Goal: Task Accomplishment & Management: Manage account settings

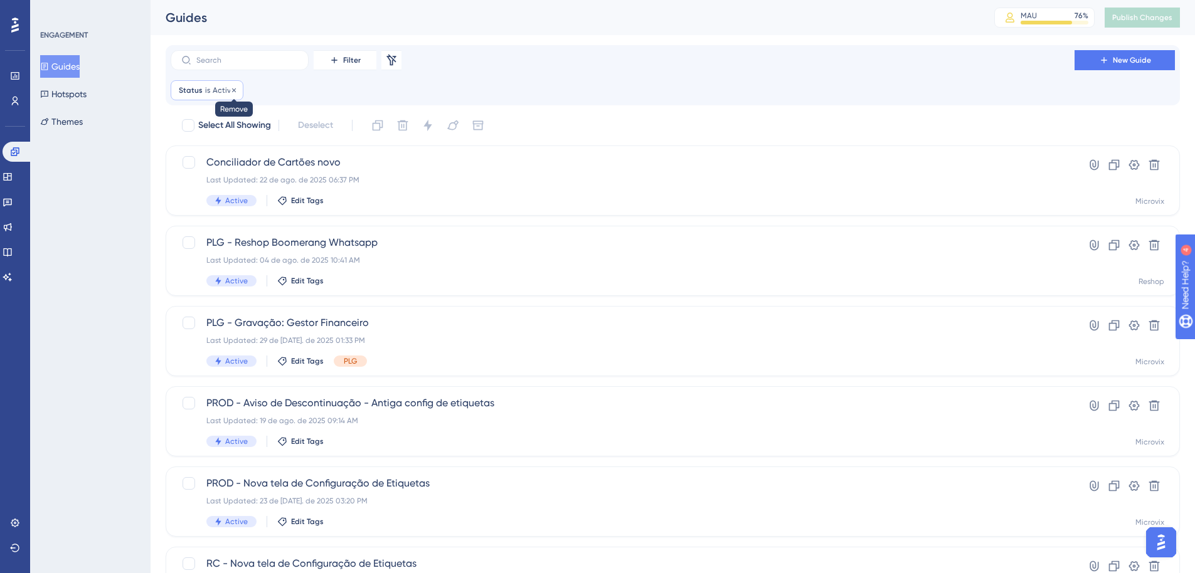
click at [234, 89] on icon at bounding box center [234, 91] width 8 height 8
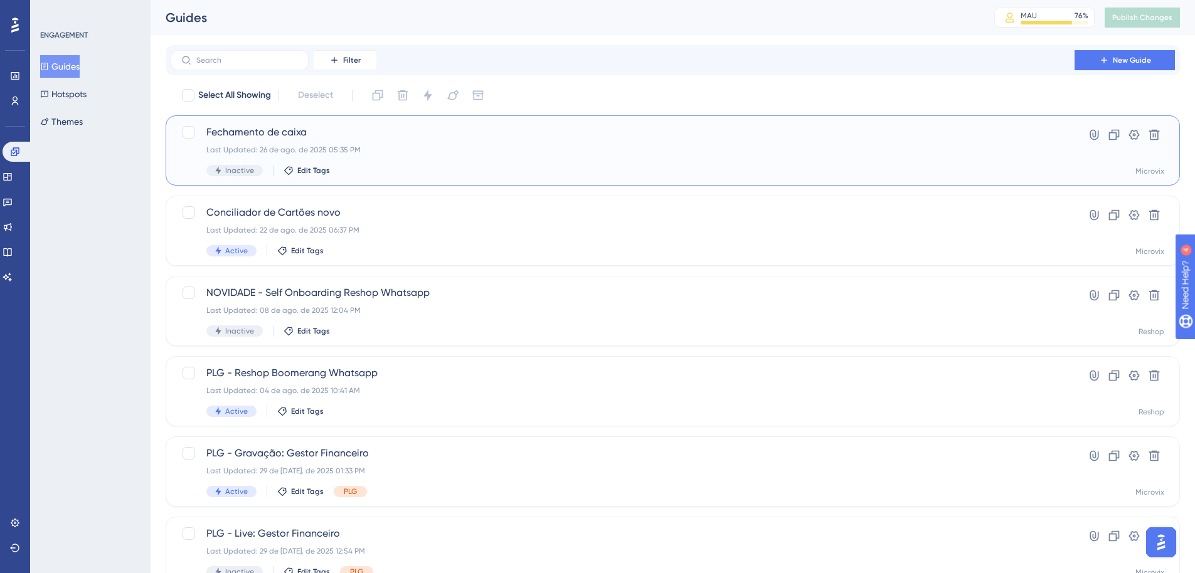
click at [388, 128] on span "Fechamento de caixa" at bounding box center [622, 132] width 833 height 15
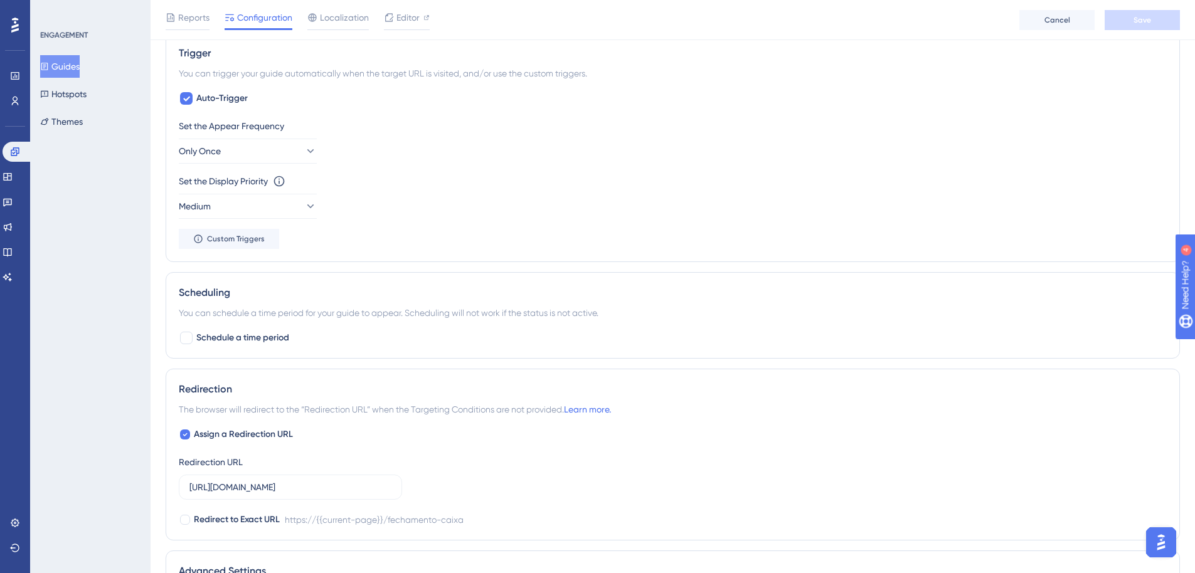
scroll to position [627, 0]
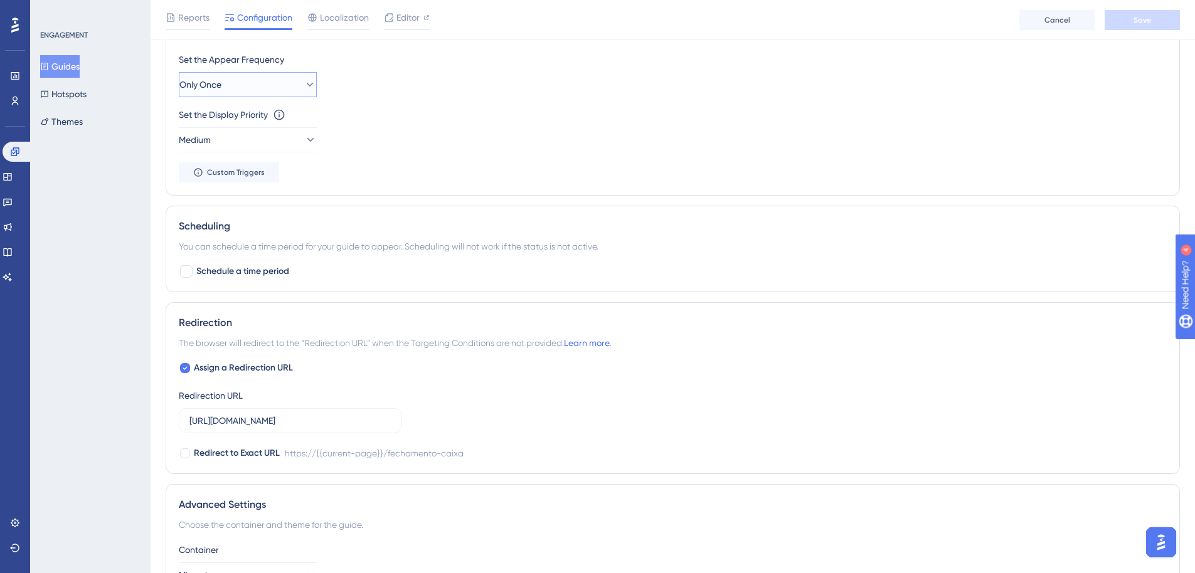
click at [273, 90] on button "Only Once" at bounding box center [248, 84] width 138 height 25
click at [654, 112] on div "Set the Display Priority This option will set the display priority between auto…" at bounding box center [673, 114] width 988 height 15
click at [264, 370] on span "Assign a Redirection URL" at bounding box center [243, 368] width 99 height 15
checkbox input "false"
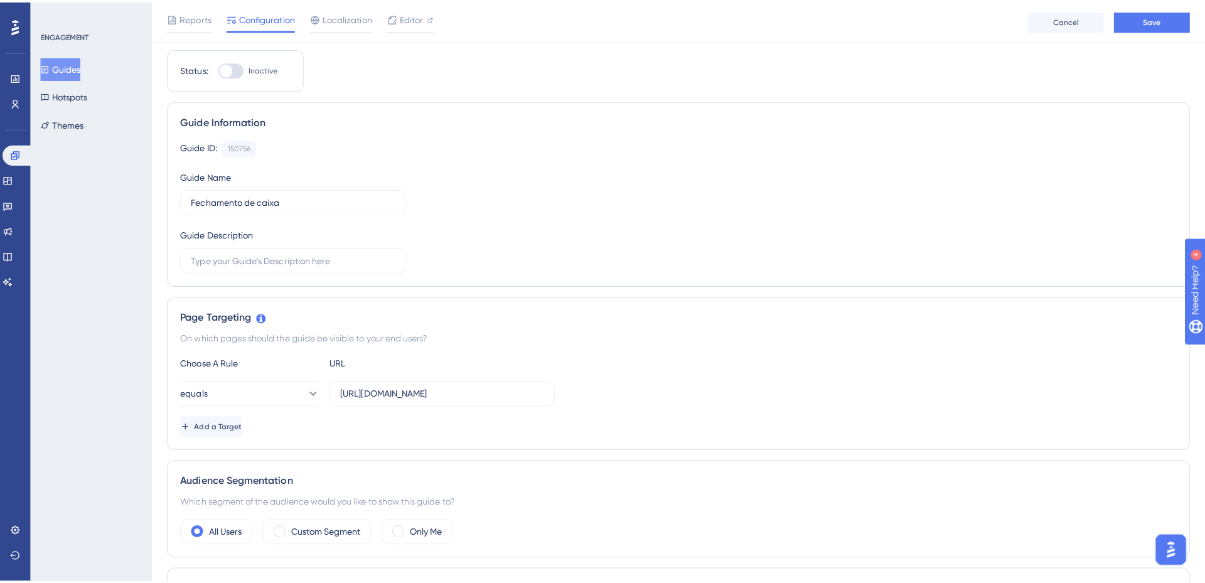
scroll to position [0, 0]
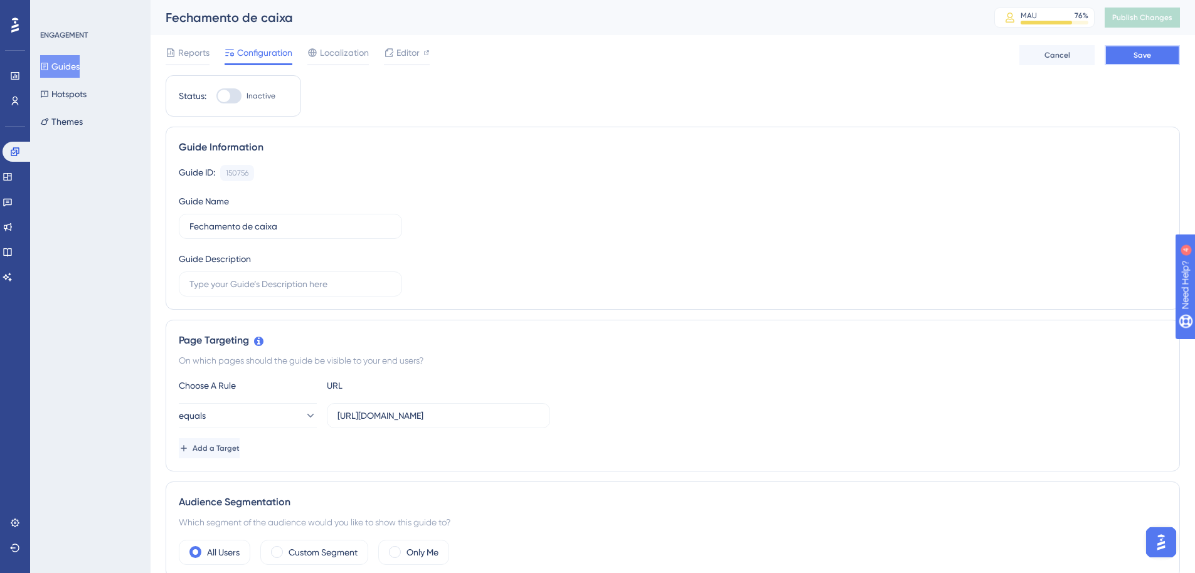
click at [1175, 50] on button "Save" at bounding box center [1142, 55] width 75 height 20
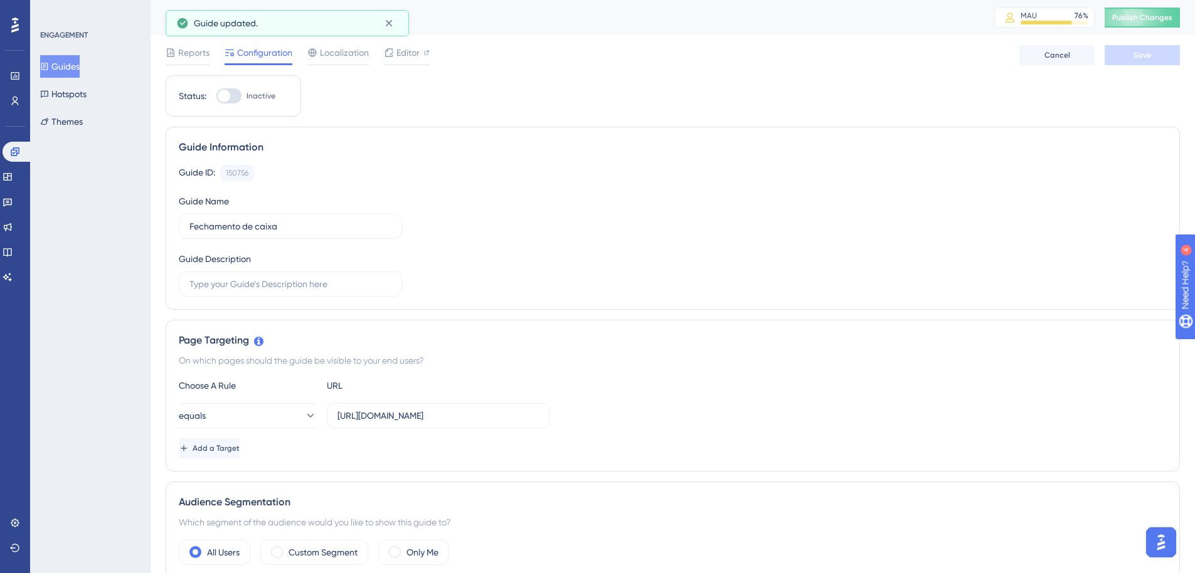
click at [408, 50] on span "Editor" at bounding box center [408, 52] width 23 height 15
click at [13, 172] on link at bounding box center [8, 177] width 10 height 20
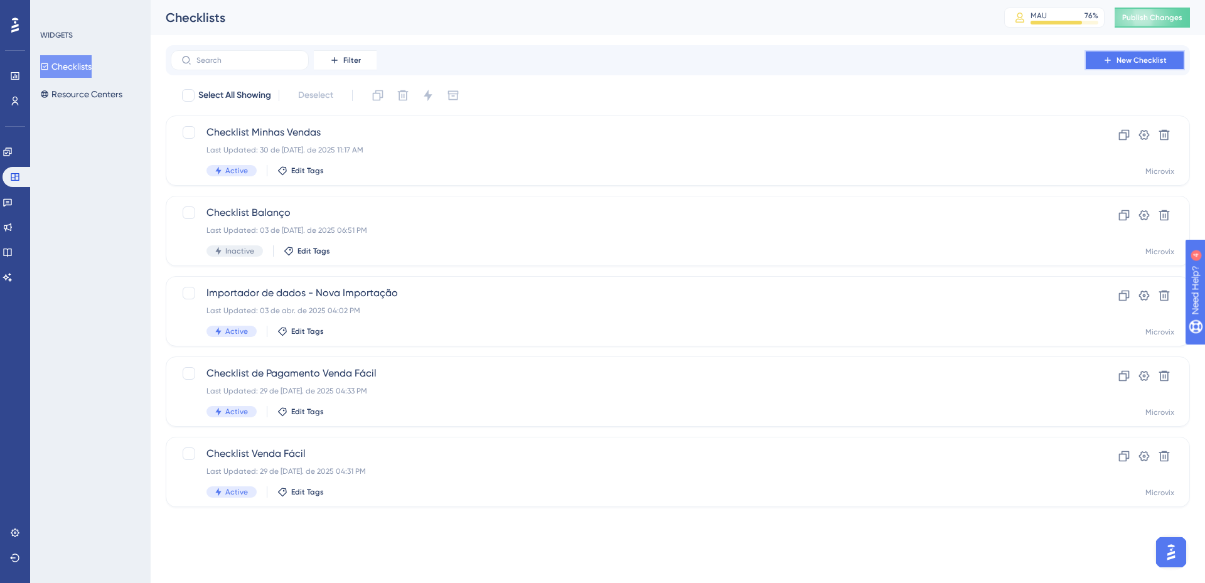
click at [1109, 65] on button "New Checklist" at bounding box center [1134, 60] width 100 height 20
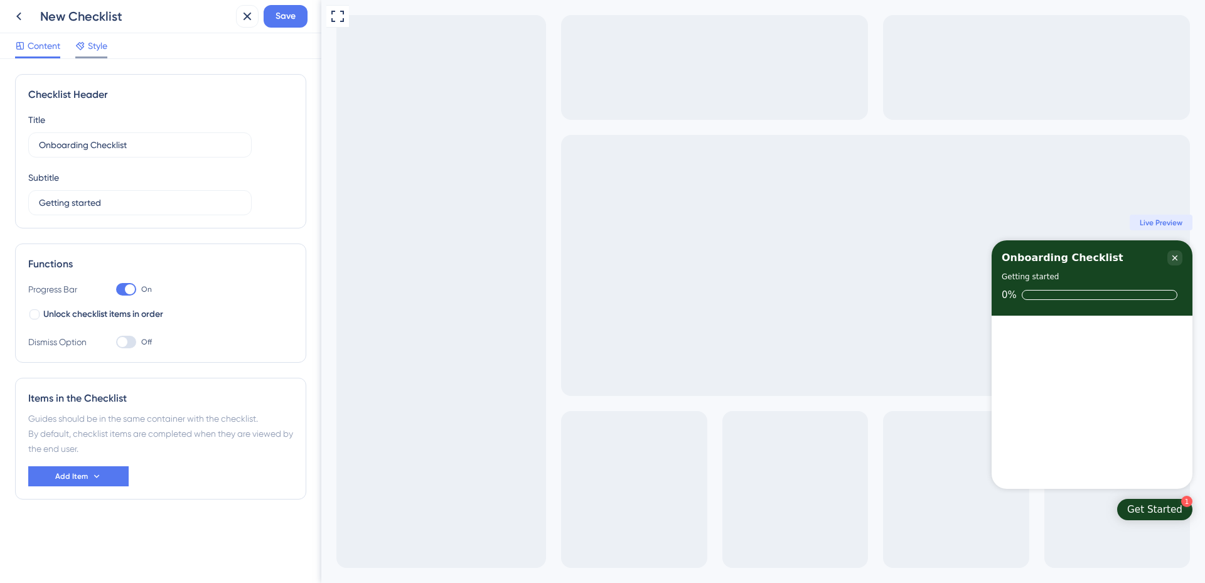
click at [91, 55] on div "Style" at bounding box center [91, 48] width 32 height 20
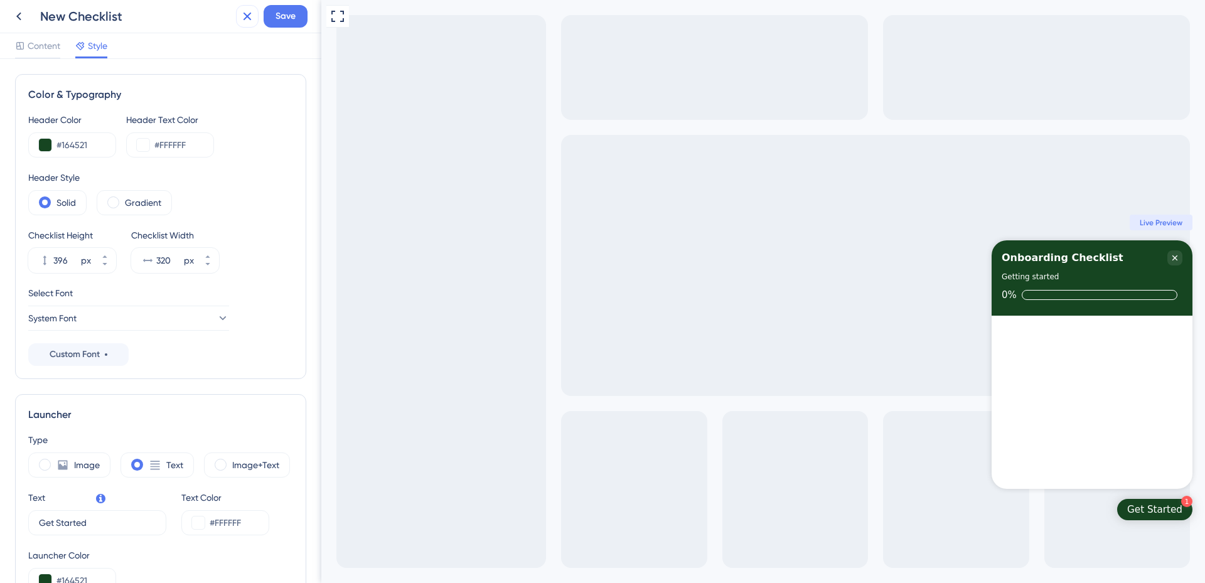
click at [242, 24] on button at bounding box center [247, 16] width 23 height 23
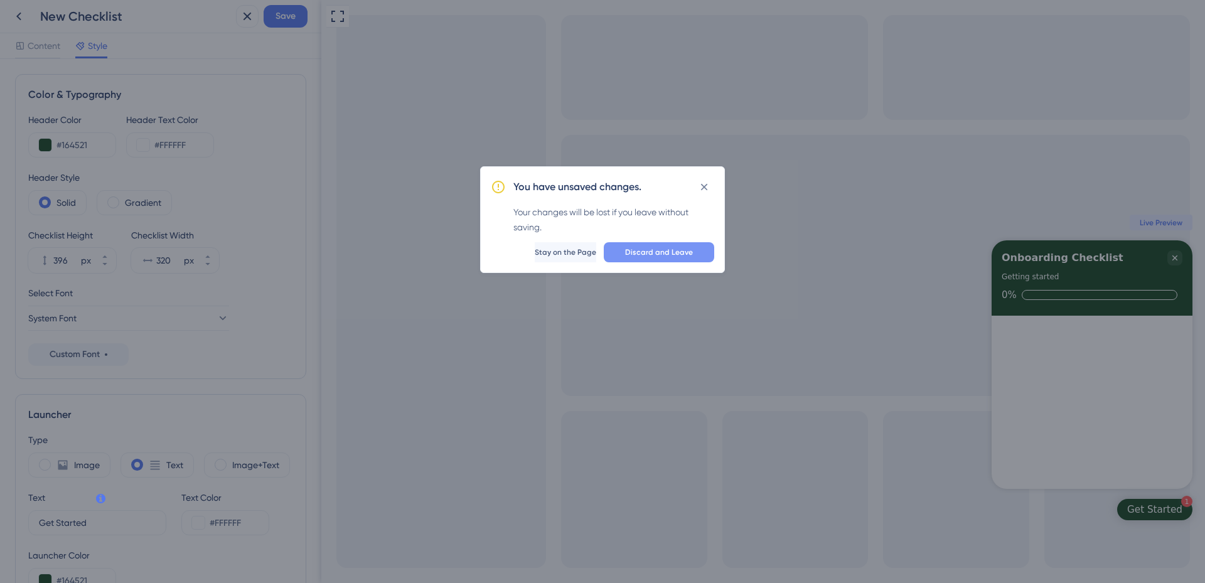
click at [688, 253] on span "Discard and Leave" at bounding box center [659, 252] width 68 height 10
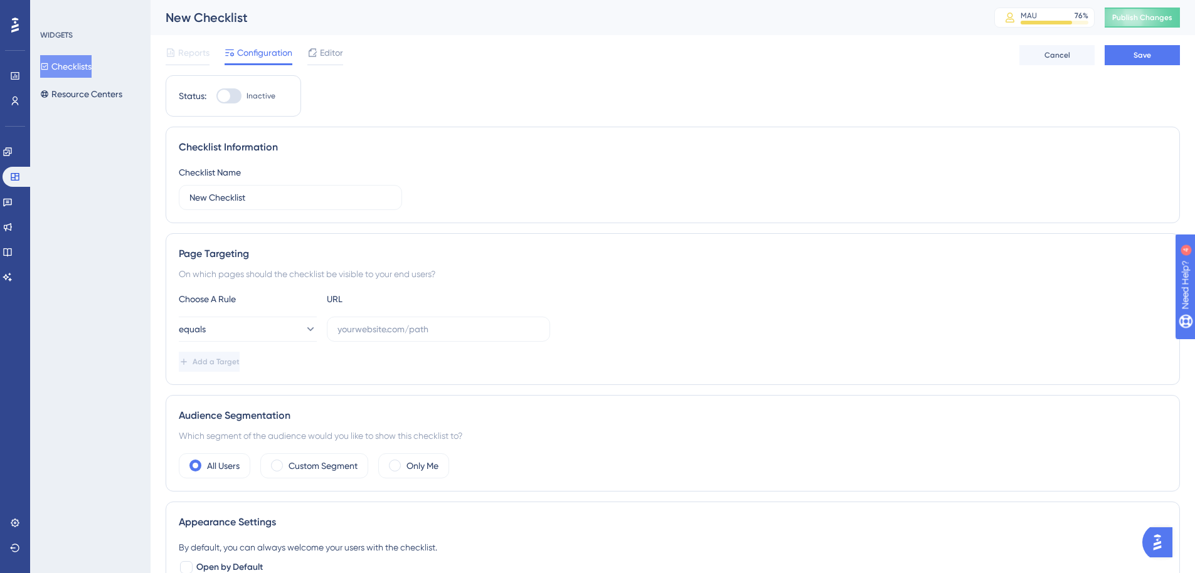
click at [92, 65] on button "Checklists" at bounding box center [65, 66] width 51 height 23
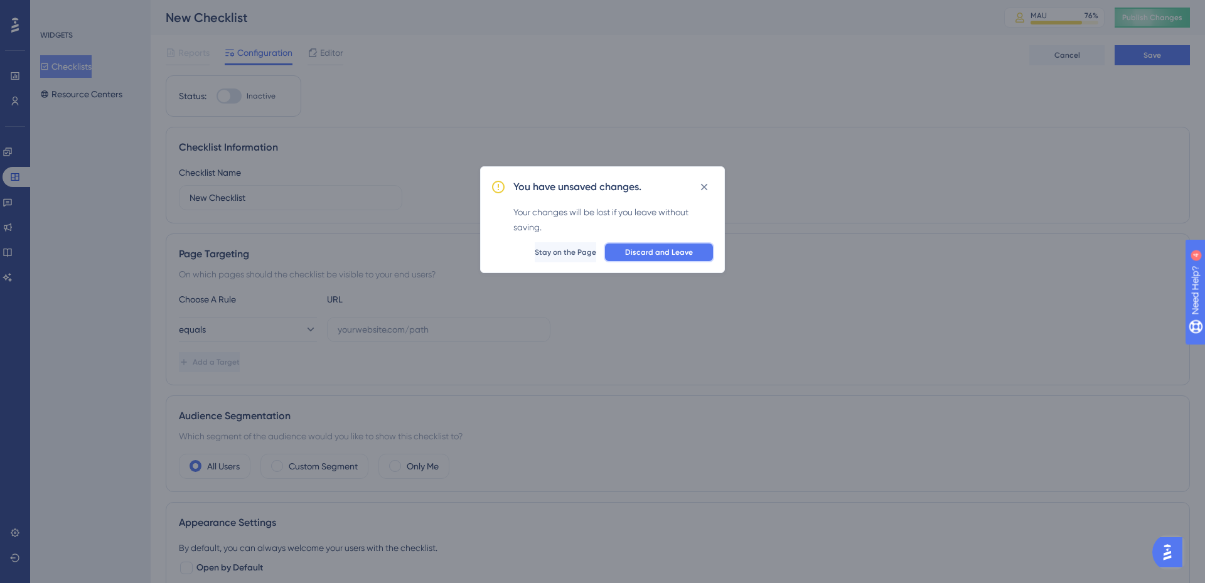
click at [658, 246] on button "Discard and Leave" at bounding box center [659, 252] width 110 height 20
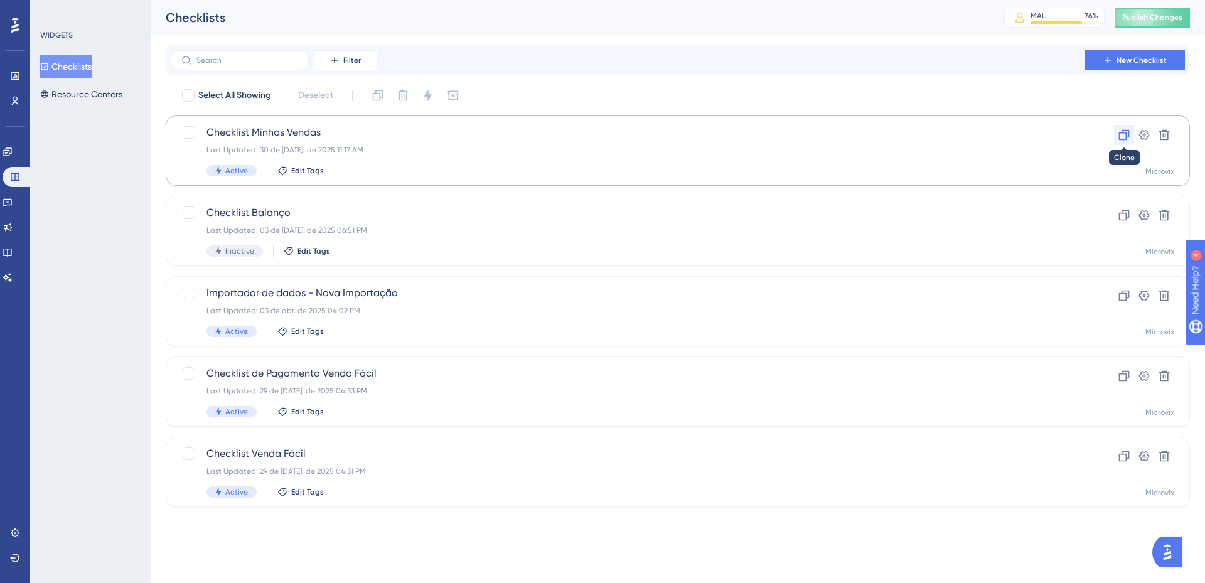
click at [1127, 132] on icon at bounding box center [1123, 135] width 13 height 13
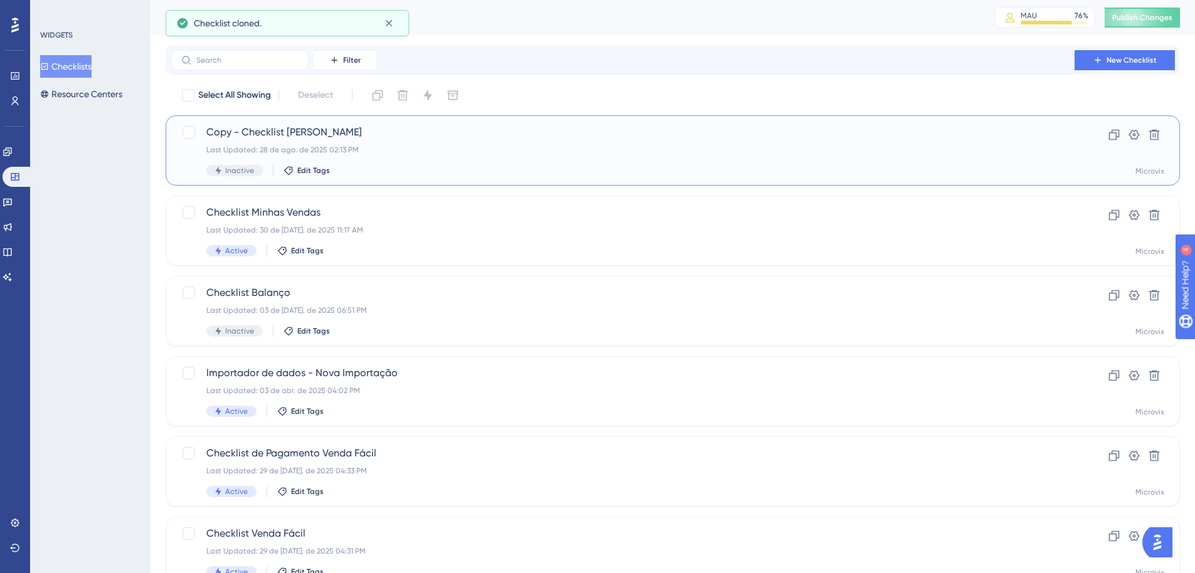
click at [341, 136] on span "Copy - Checklist Minhas Vendas" at bounding box center [622, 132] width 833 height 15
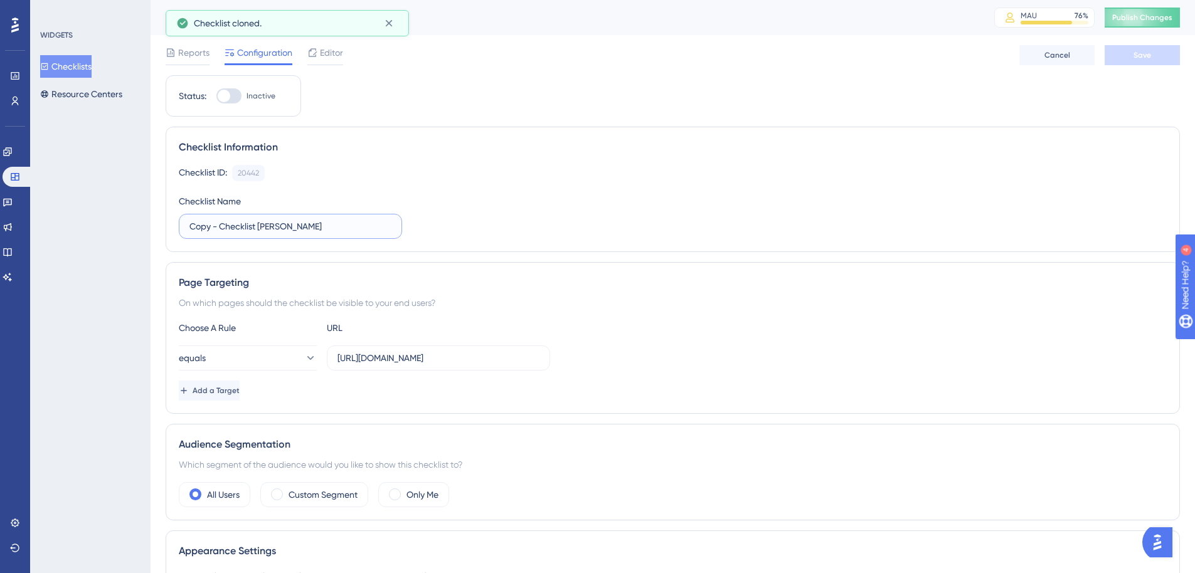
drag, startPoint x: 333, startPoint y: 231, endPoint x: 218, endPoint y: 223, distance: 115.1
click at [218, 223] on input "Copy - Checklist Minhas Vendas" at bounding box center [290, 227] width 202 height 14
click at [217, 223] on input "Copy - Checklist Minhas Vendas" at bounding box center [290, 227] width 202 height 14
drag, startPoint x: 259, startPoint y: 227, endPoint x: 469, endPoint y: 229, distance: 209.6
click at [469, 229] on div "Checklist ID: 20442 Copy Checklist Name Copy - Checklist Minhas Vendas" at bounding box center [673, 202] width 988 height 74
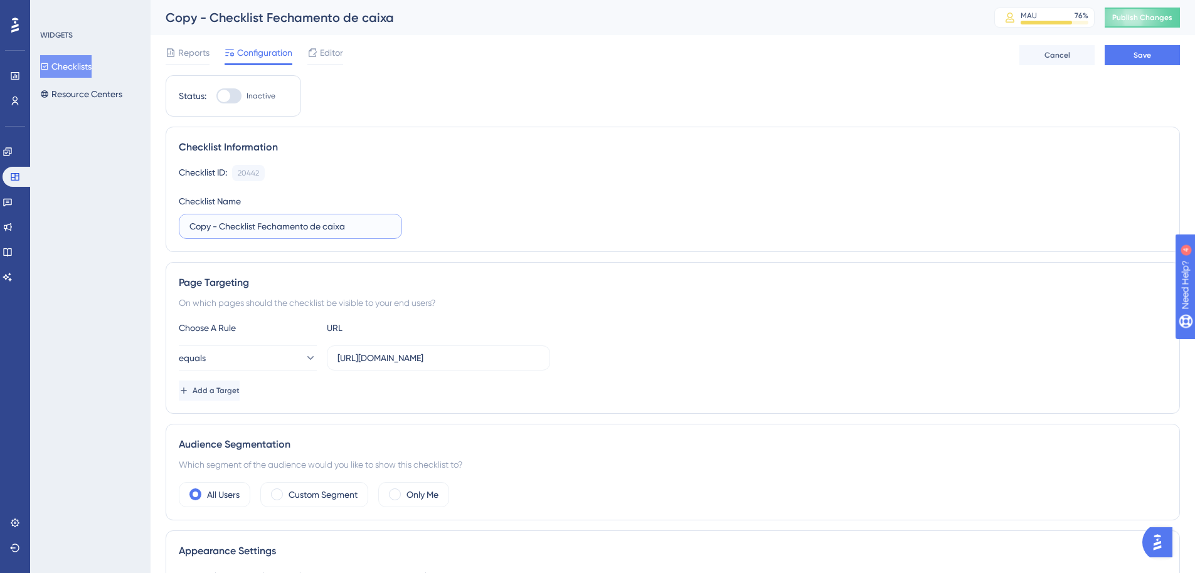
drag, startPoint x: 220, startPoint y: 232, endPoint x: 134, endPoint y: 226, distance: 85.5
click at [151, 226] on div "Performance Users Engagement Widgets Feedback Product Updates Knowledge Base AI…" at bounding box center [673, 559] width 1045 height 1118
type input "Checklist Fechamento de caixa"
click at [376, 356] on input "https://vendafacil-prod.microvix.com.br/minhasvendas" at bounding box center [439, 358] width 202 height 14
paste input "homologacao.microvix.com.br/fechamento-caixa"
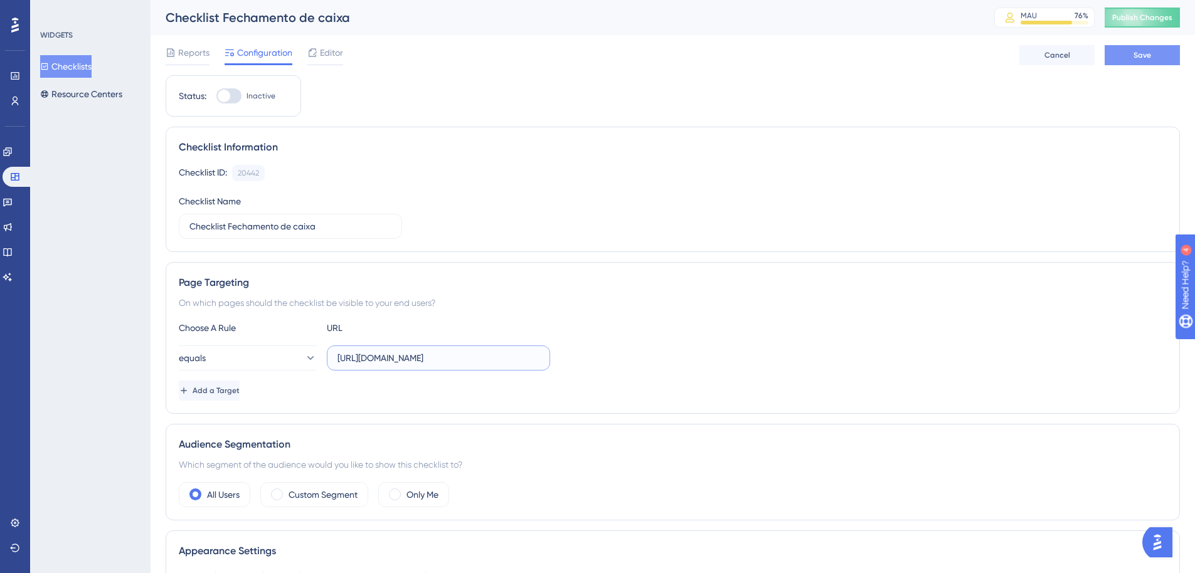
type input "https://vendafacil-homologacao.microvix.com.br/fechamento-caixa"
click at [1157, 62] on button "Save" at bounding box center [1142, 55] width 75 height 20
click at [1146, 16] on span "Publish Changes" at bounding box center [1142, 18] width 60 height 10
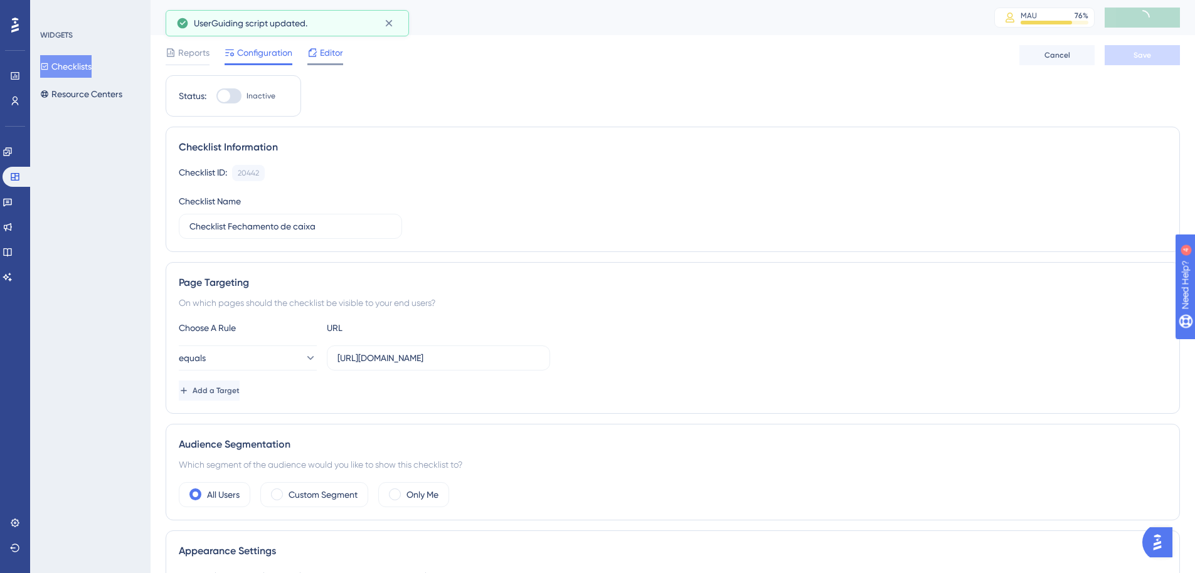
click at [326, 52] on span "Editor" at bounding box center [331, 52] width 23 height 15
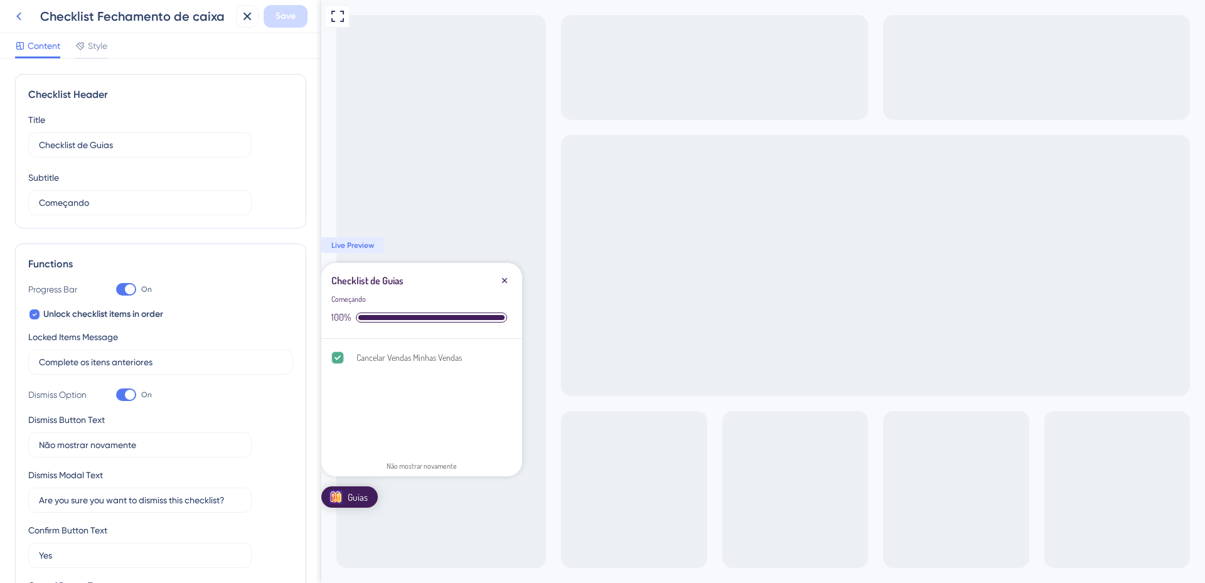
click at [14, 19] on icon at bounding box center [18, 16] width 15 height 15
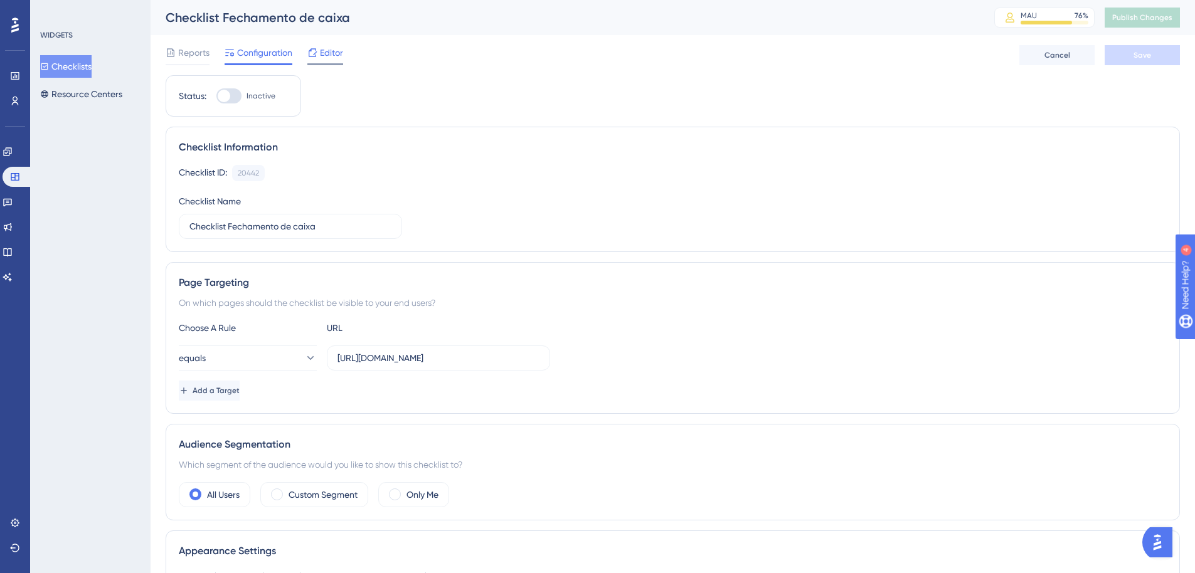
click at [341, 55] on span "Editor" at bounding box center [331, 52] width 23 height 15
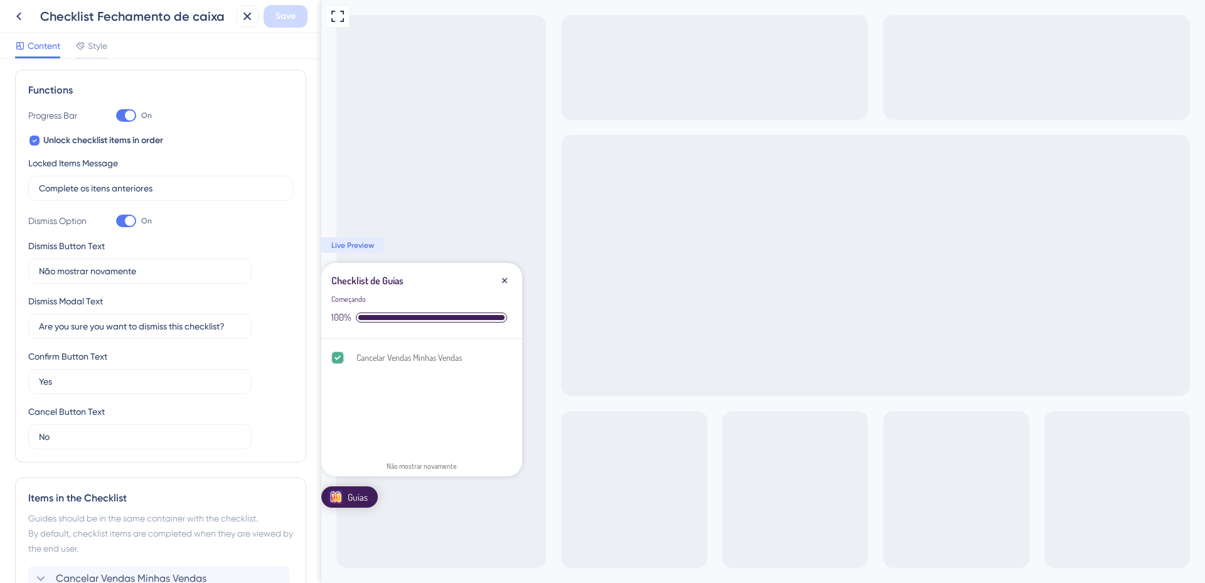
scroll to position [188, 0]
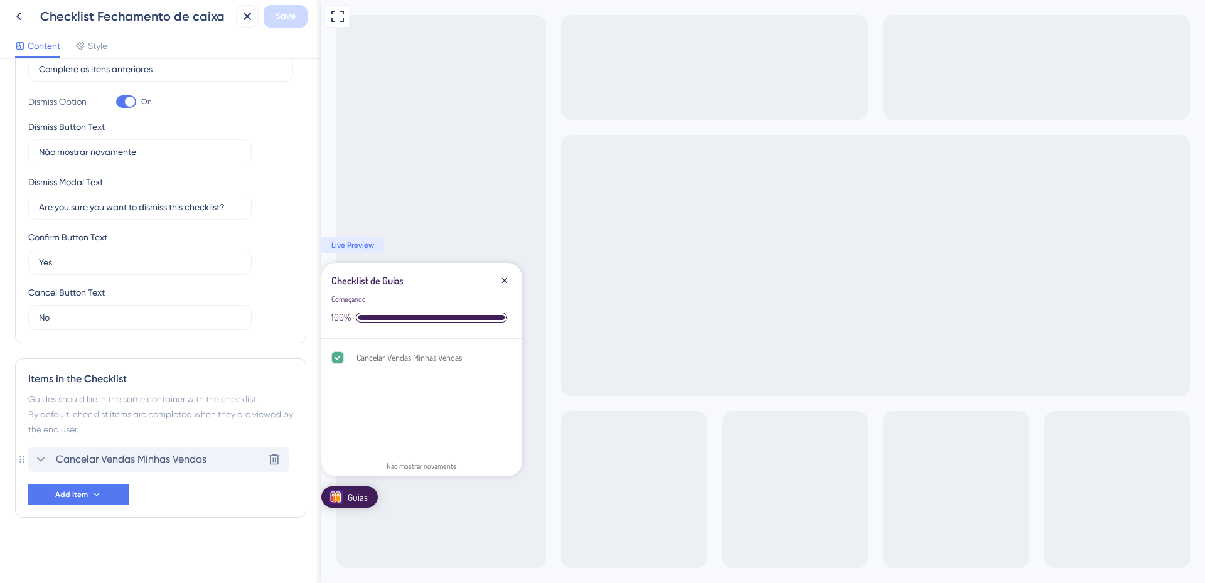
click at [159, 455] on span "Cancelar Vendas Minhas Vendas" at bounding box center [131, 459] width 151 height 15
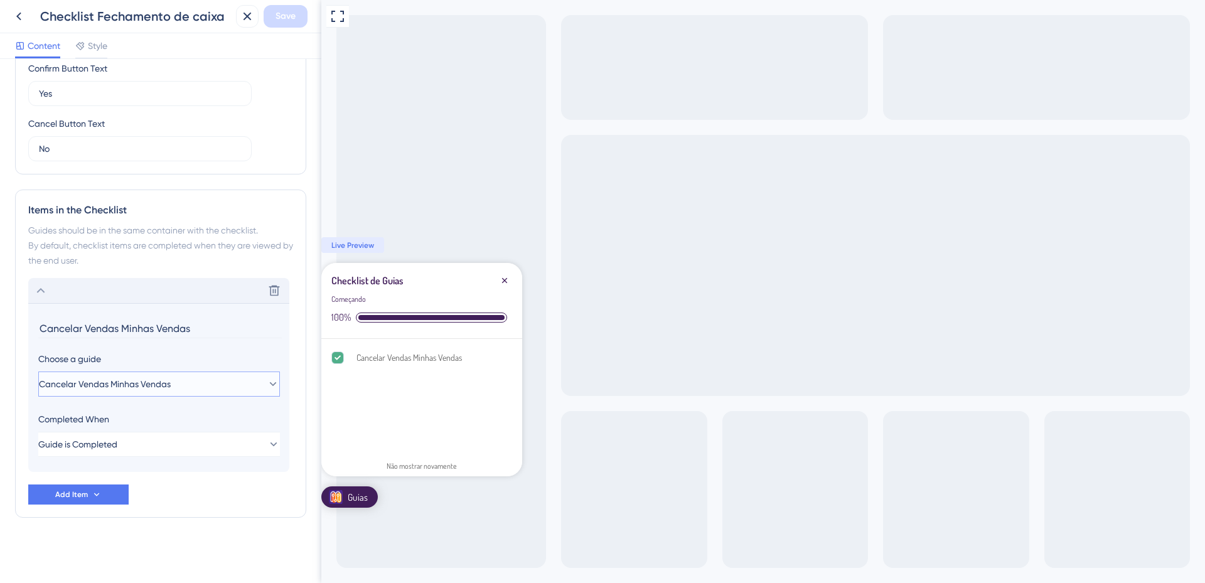
click at [159, 388] on span "Cancelar Vendas Minhas Vendas" at bounding box center [105, 383] width 132 height 15
type input "fec"
click at [126, 457] on span "Fechamento de caixa" at bounding box center [90, 460] width 88 height 15
type input "Fechamento de caixa"
click at [292, 23] on span "Save" at bounding box center [285, 16] width 20 height 15
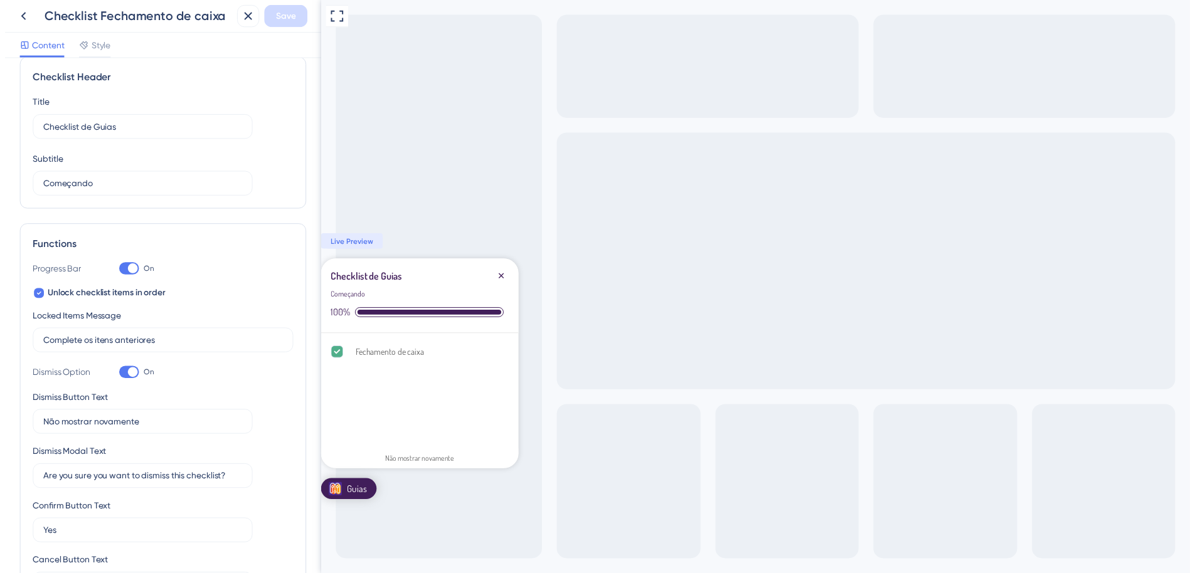
scroll to position [0, 0]
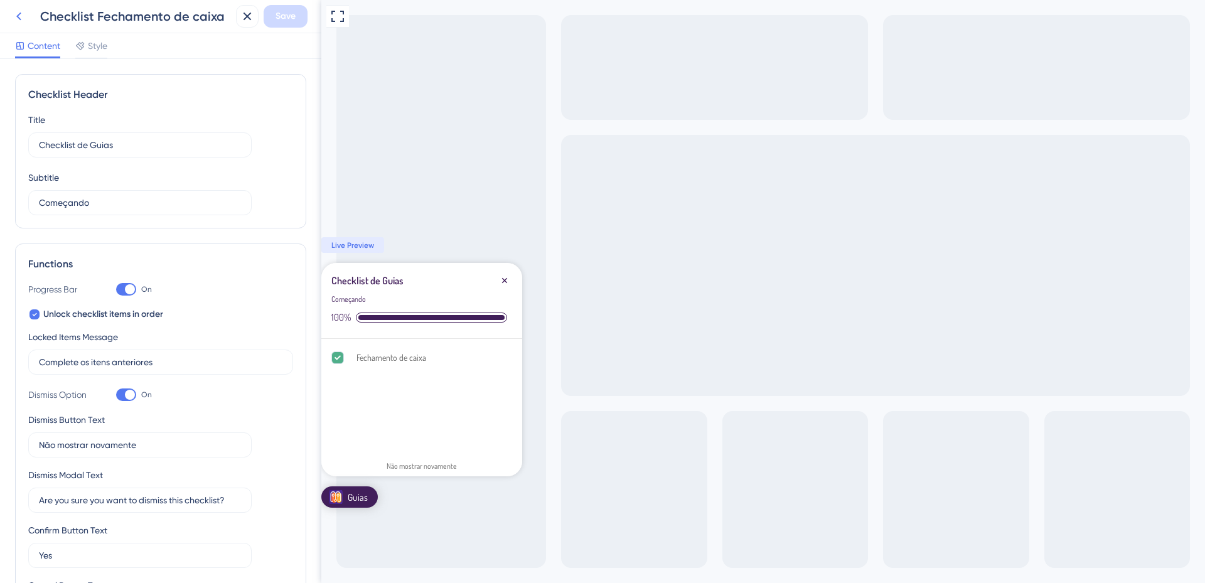
click at [14, 16] on icon at bounding box center [18, 16] width 15 height 15
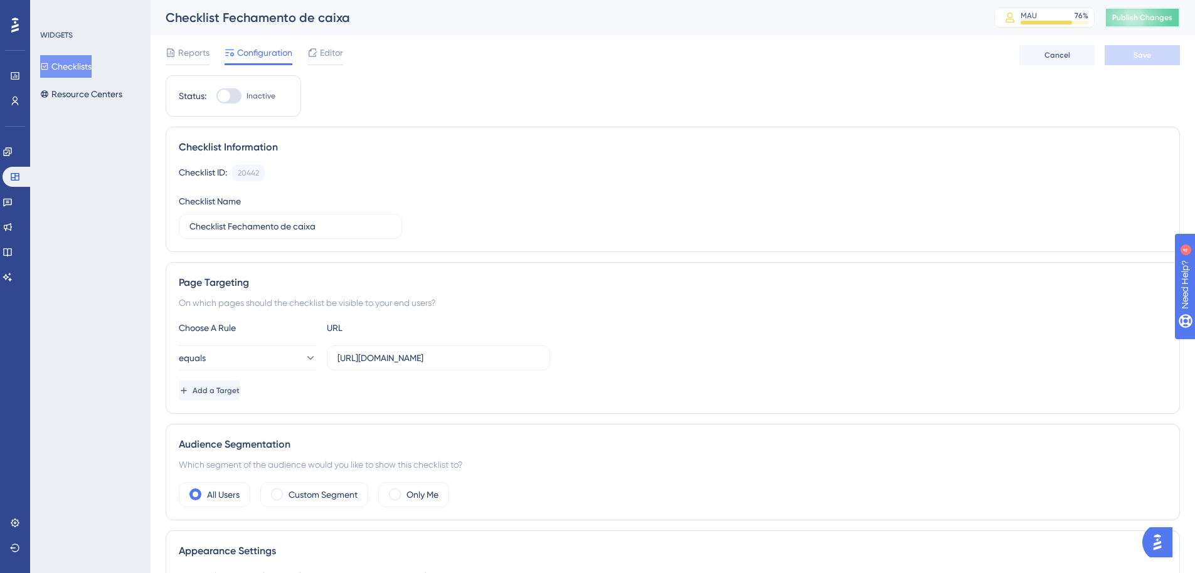
click at [1155, 23] on button "Publish Changes" at bounding box center [1142, 18] width 75 height 20
click at [226, 97] on div at bounding box center [224, 96] width 13 height 13
click at [216, 97] on input "Inactive" at bounding box center [216, 96] width 1 height 1
checkbox input "true"
click at [1139, 51] on span "Save" at bounding box center [1143, 55] width 18 height 10
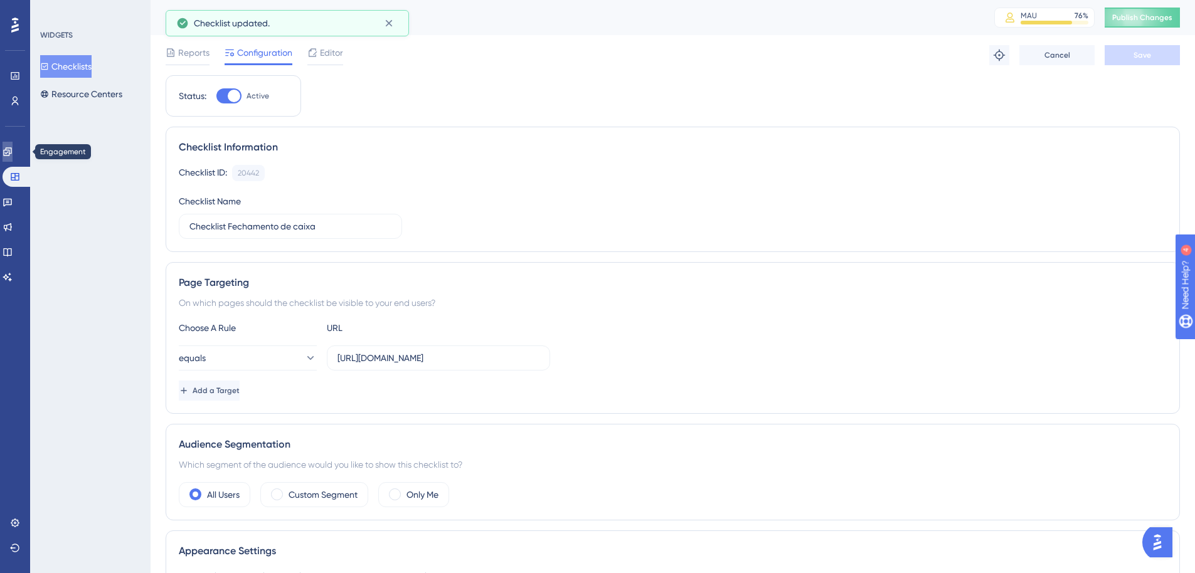
click at [9, 147] on link at bounding box center [8, 152] width 10 height 20
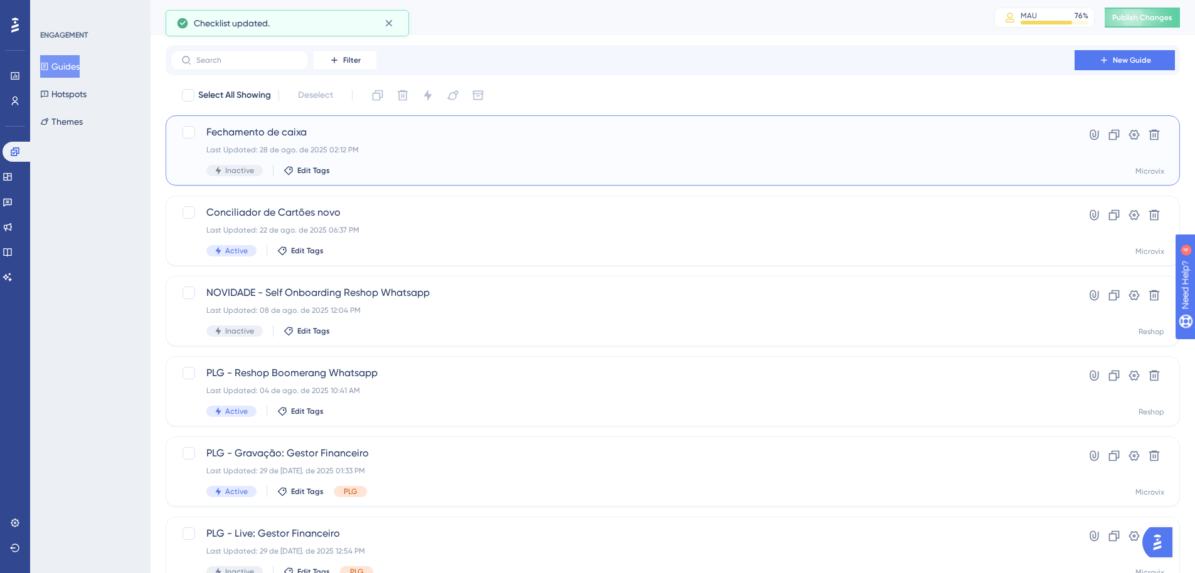
click at [260, 130] on span "Fechamento de caixa" at bounding box center [622, 132] width 833 height 15
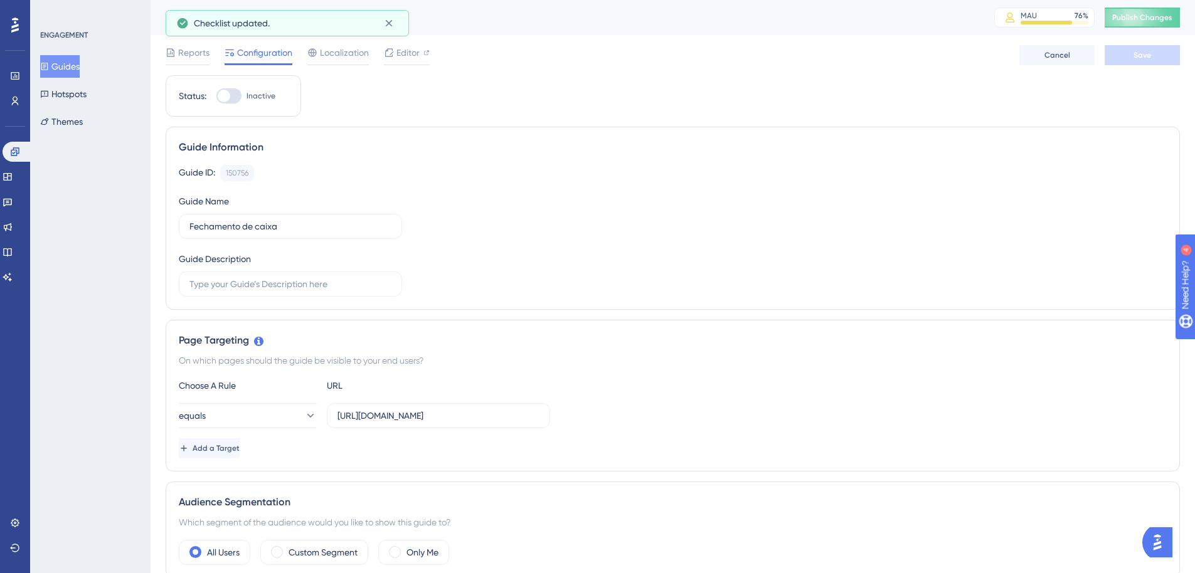
click at [234, 97] on div at bounding box center [228, 95] width 25 height 15
click at [216, 97] on input "Inactive" at bounding box center [216, 96] width 1 height 1
checkbox input "true"
click at [1151, 59] on span "Save" at bounding box center [1143, 55] width 18 height 10
click at [1169, 15] on span "Publish Changes" at bounding box center [1142, 18] width 60 height 10
